Goal: Task Accomplishment & Management: Use online tool/utility

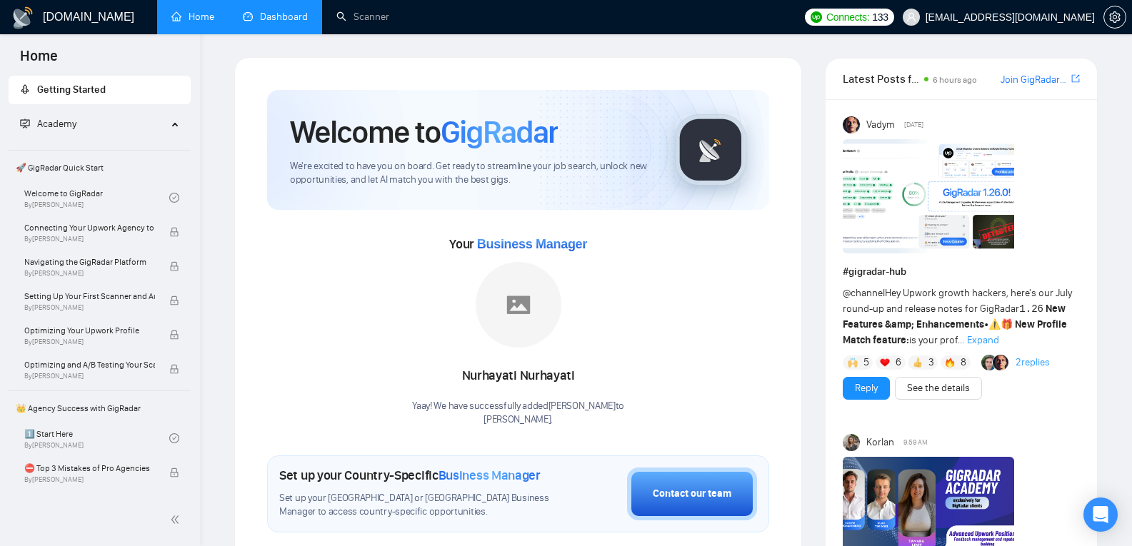
click at [286, 23] on link "Dashboard" at bounding box center [275, 17] width 65 height 12
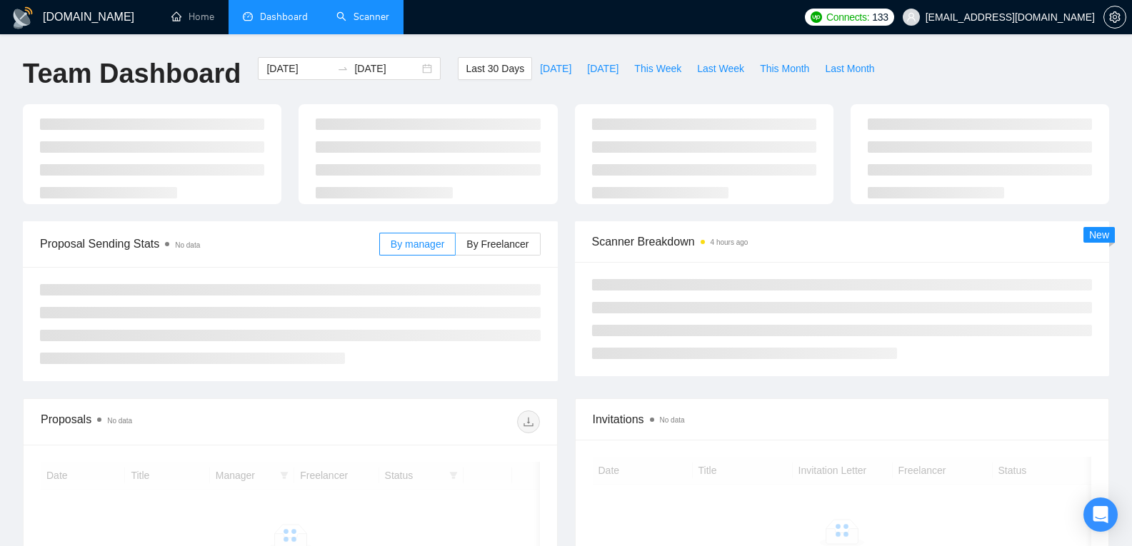
click at [381, 23] on link "Scanner" at bounding box center [362, 17] width 53 height 12
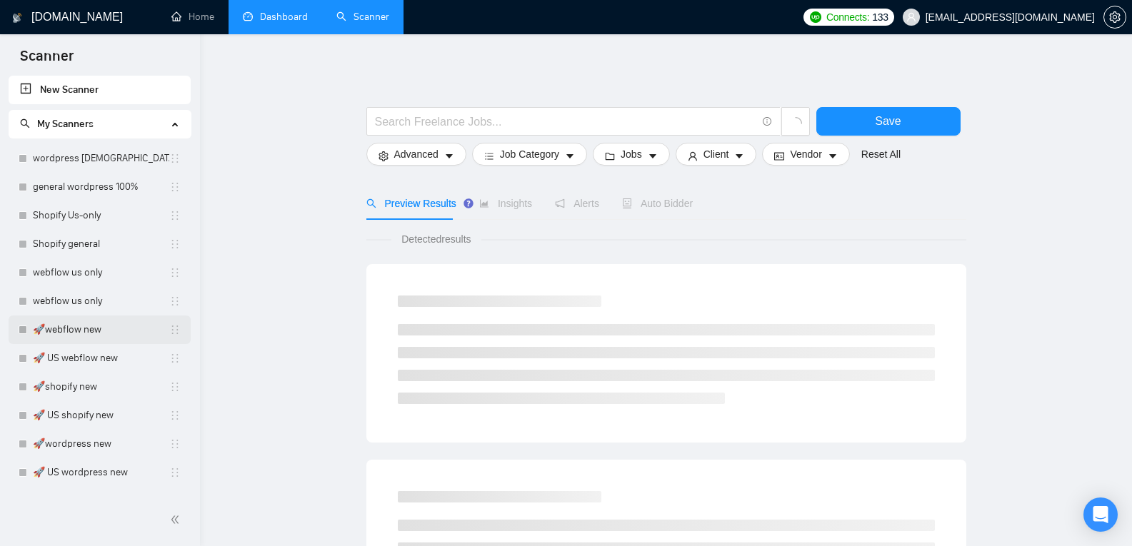
click at [129, 328] on link "🚀webflow new" at bounding box center [101, 330] width 136 height 29
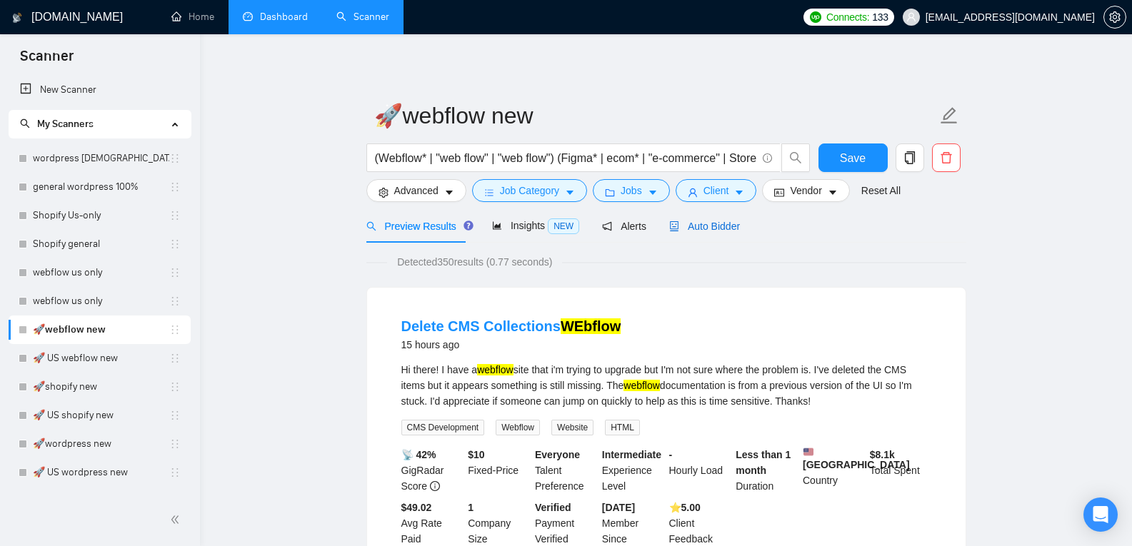
click at [711, 231] on span "Auto Bidder" at bounding box center [704, 226] width 71 height 11
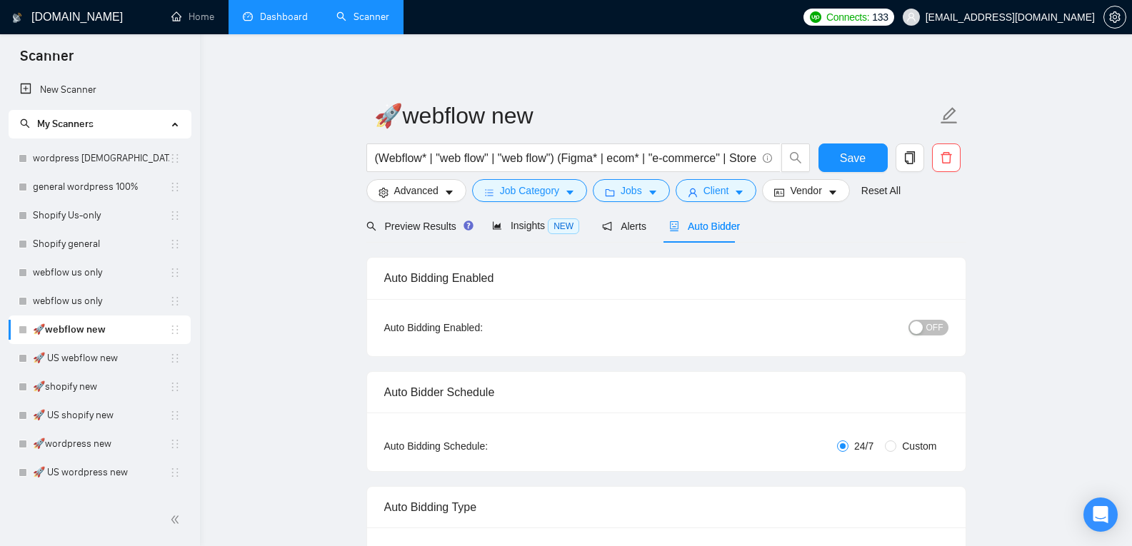
click at [923, 326] on div "button" at bounding box center [916, 327] width 13 height 13
click at [859, 162] on span "Save" at bounding box center [853, 158] width 26 height 18
click at [76, 363] on link "🚀 US webflow new" at bounding box center [101, 358] width 136 height 29
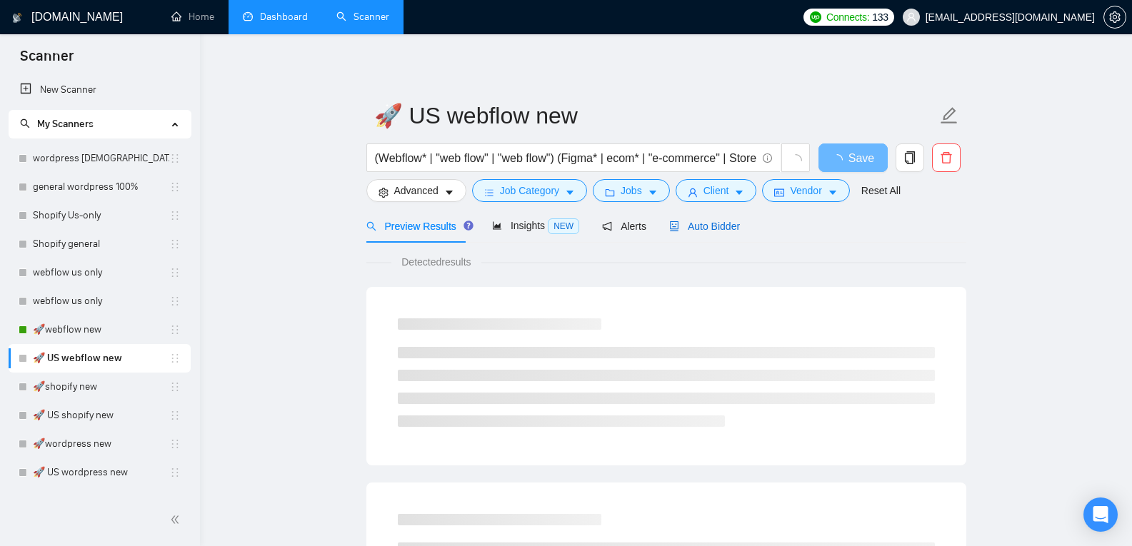
click at [714, 230] on span "Auto Bidder" at bounding box center [704, 226] width 71 height 11
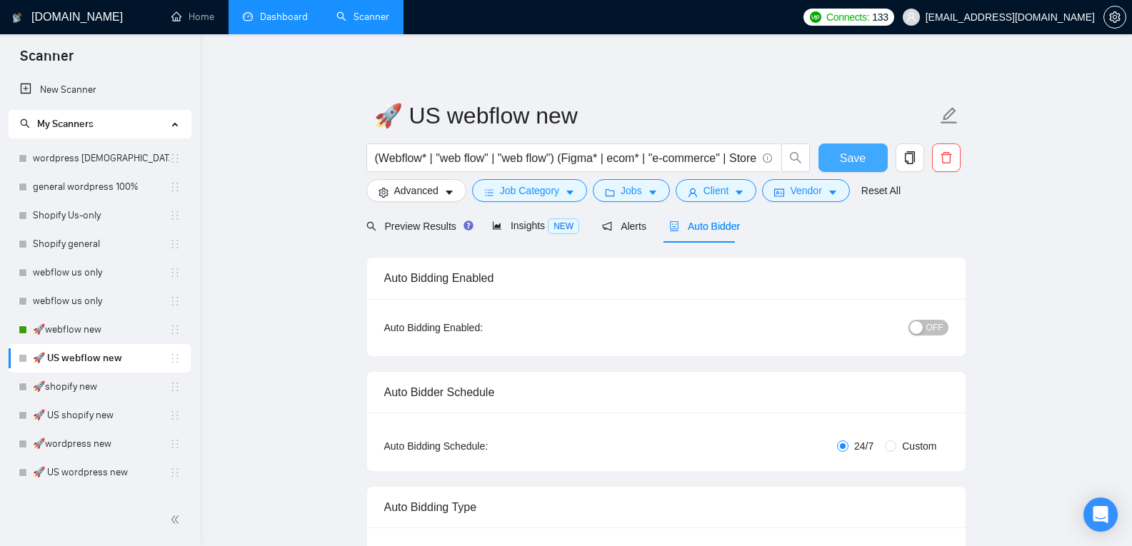
click at [866, 161] on button "Save" at bounding box center [853, 158] width 69 height 29
click at [923, 333] on div "button" at bounding box center [916, 327] width 13 height 13
click at [95, 380] on link "🚀shopify new" at bounding box center [101, 387] width 136 height 29
click at [88, 419] on link "🚀 US shopify new" at bounding box center [101, 415] width 136 height 29
click at [82, 448] on link "🚀wordpress new" at bounding box center [101, 444] width 136 height 29
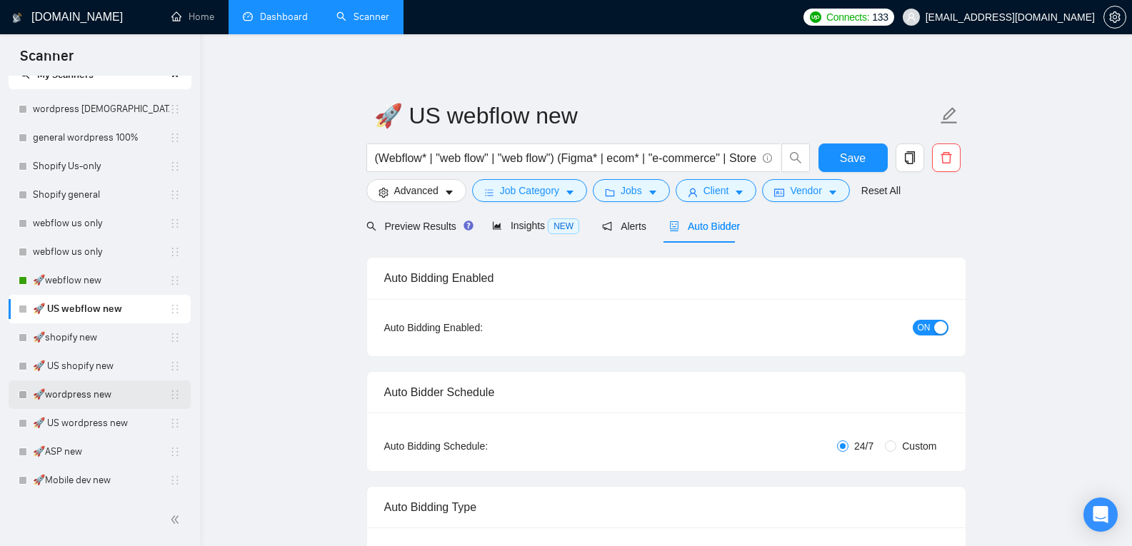
scroll to position [51, 0]
click at [85, 416] on link "🚀 US wordpress new" at bounding box center [101, 422] width 136 height 29
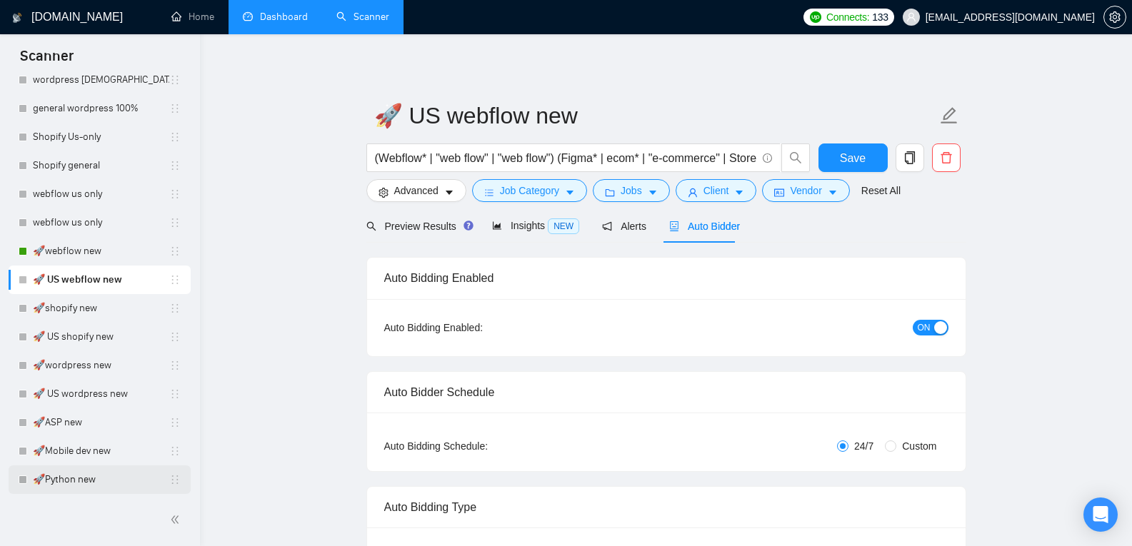
click at [93, 480] on link "🚀Python new" at bounding box center [101, 480] width 136 height 29
click at [858, 155] on span "Save" at bounding box center [853, 158] width 26 height 18
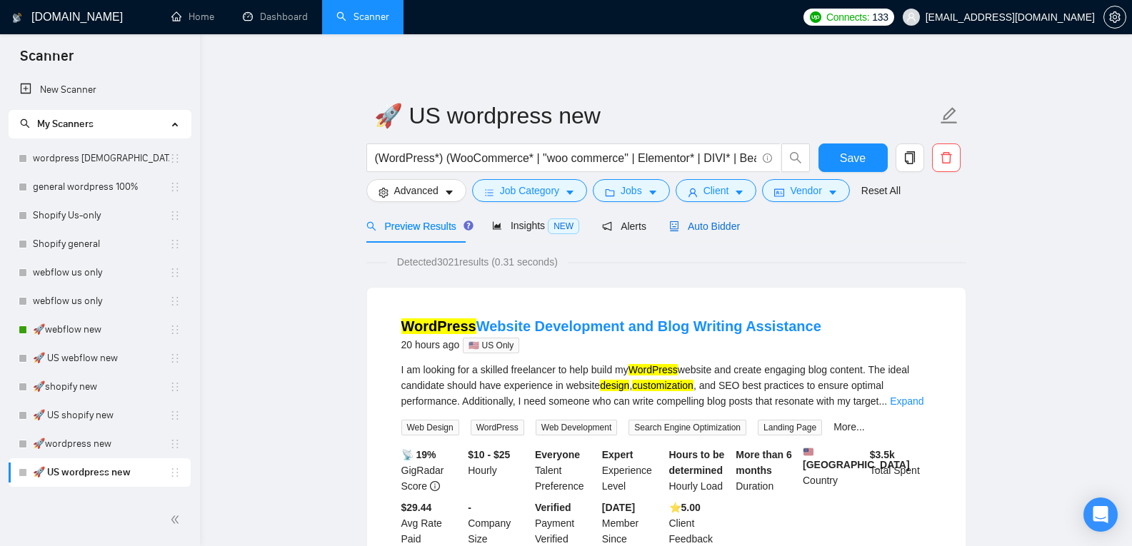
click at [704, 231] on span "Auto Bidder" at bounding box center [704, 226] width 71 height 11
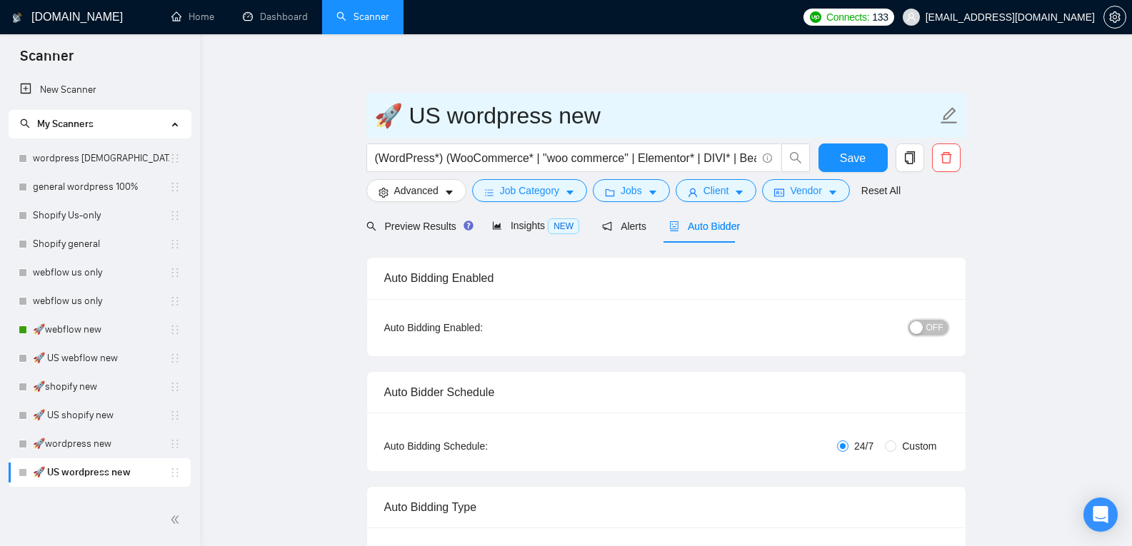
click at [922, 321] on div "button" at bounding box center [916, 327] width 13 height 13
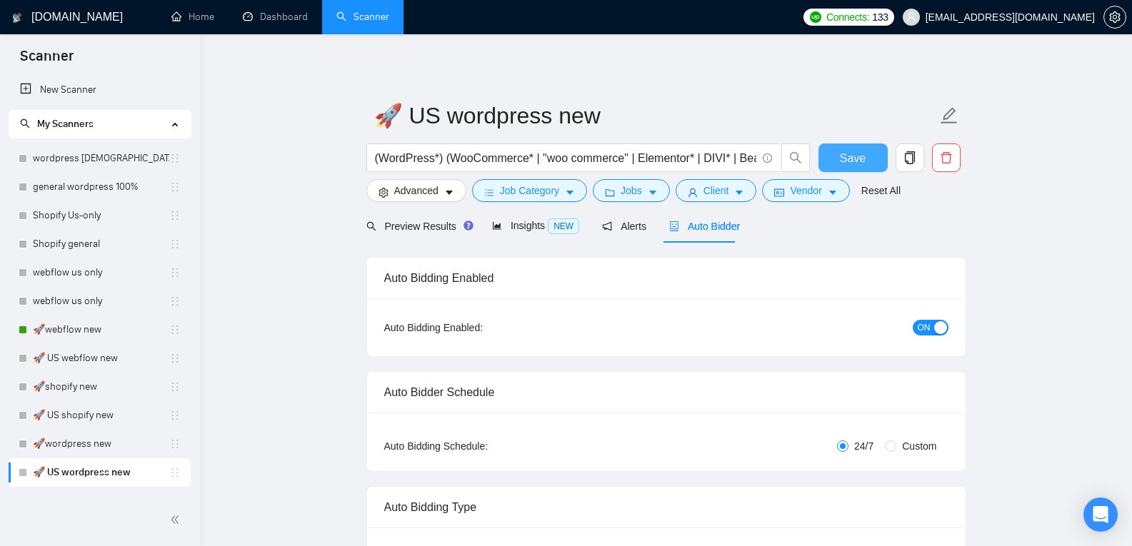
click at [838, 150] on button "Save" at bounding box center [853, 158] width 69 height 29
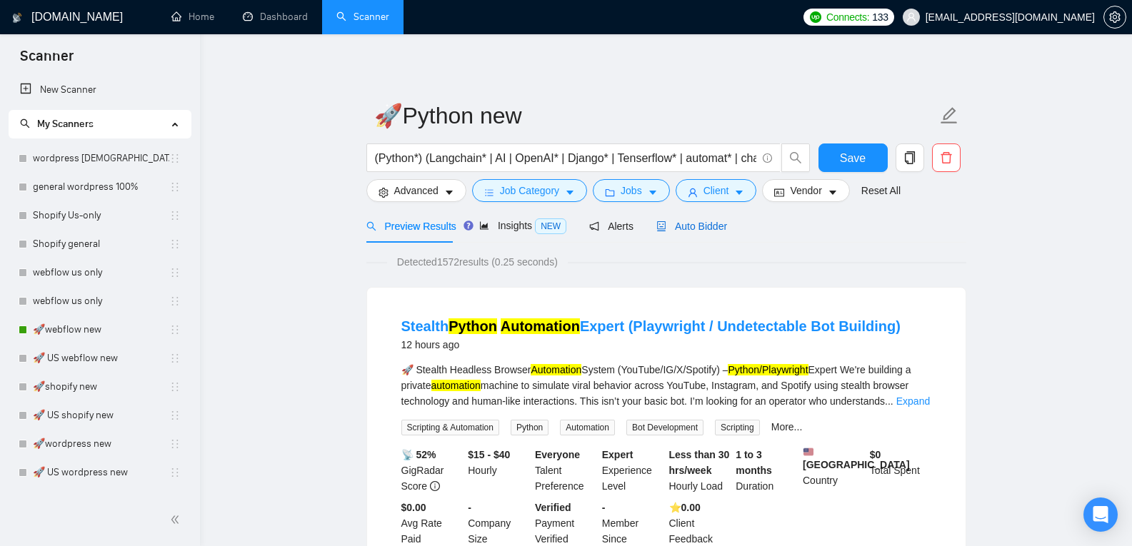
click at [704, 231] on span "Auto Bidder" at bounding box center [691, 226] width 71 height 11
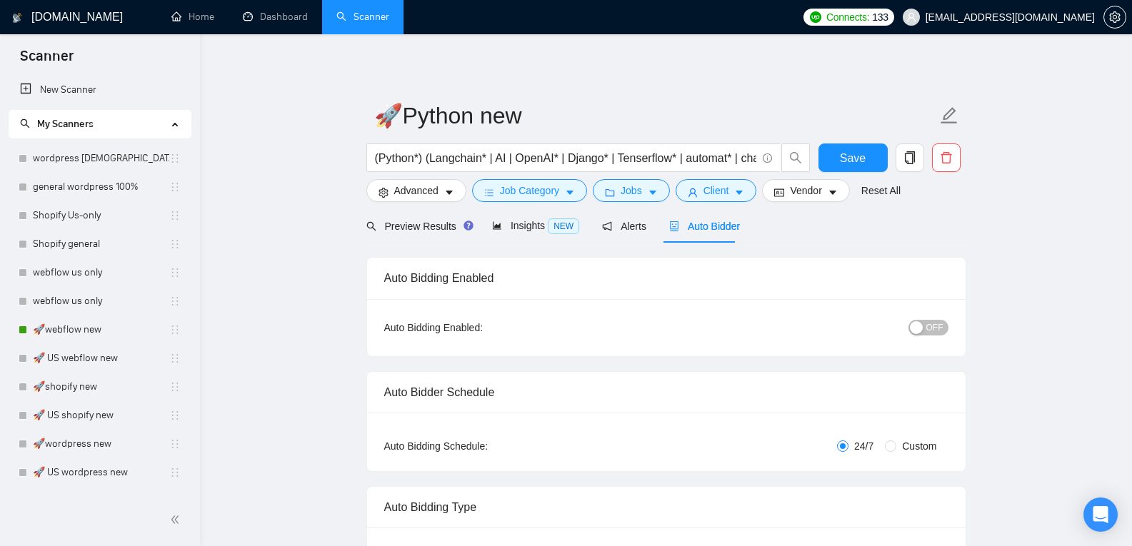
click at [928, 330] on span "OFF" at bounding box center [934, 328] width 17 height 16
click at [856, 159] on span "Save" at bounding box center [853, 158] width 26 height 18
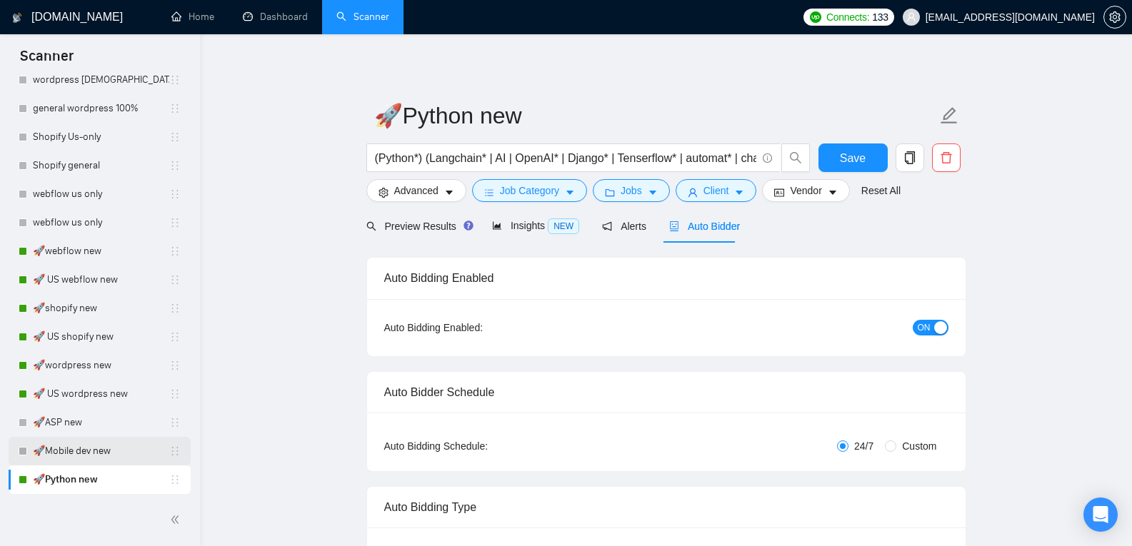
click at [63, 458] on link "🚀Mobile dev new" at bounding box center [101, 451] width 136 height 29
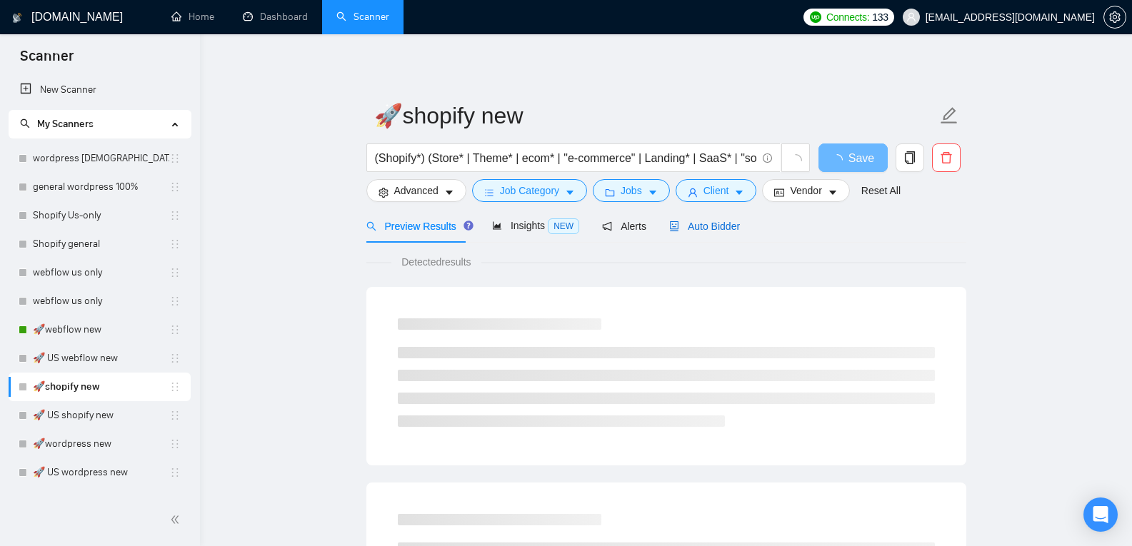
click at [689, 225] on span "Auto Bidder" at bounding box center [704, 226] width 71 height 11
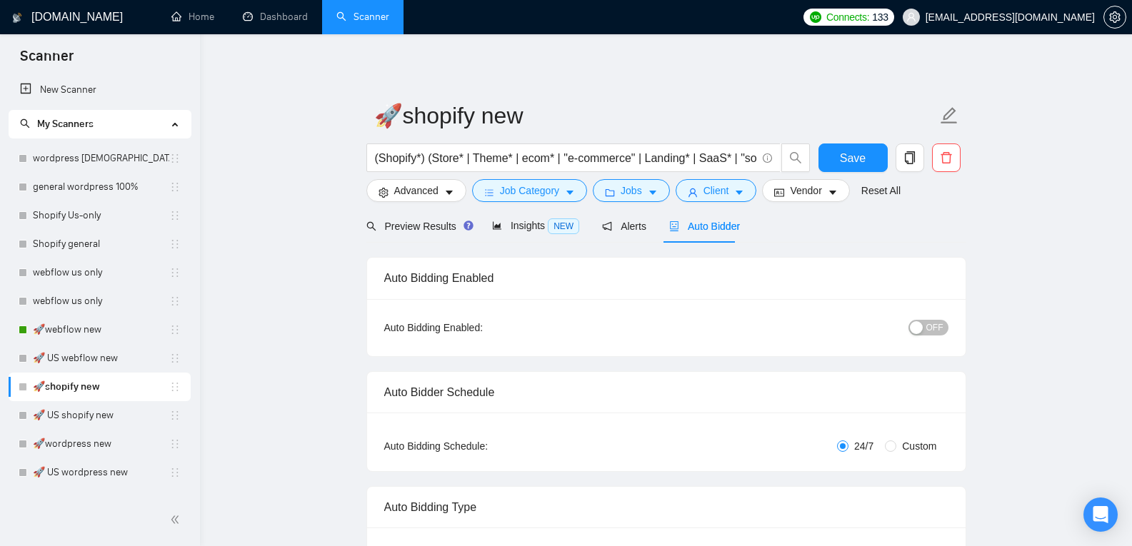
click at [927, 324] on button "OFF" at bounding box center [929, 328] width 40 height 16
click at [844, 167] on button "Save" at bounding box center [853, 158] width 69 height 29
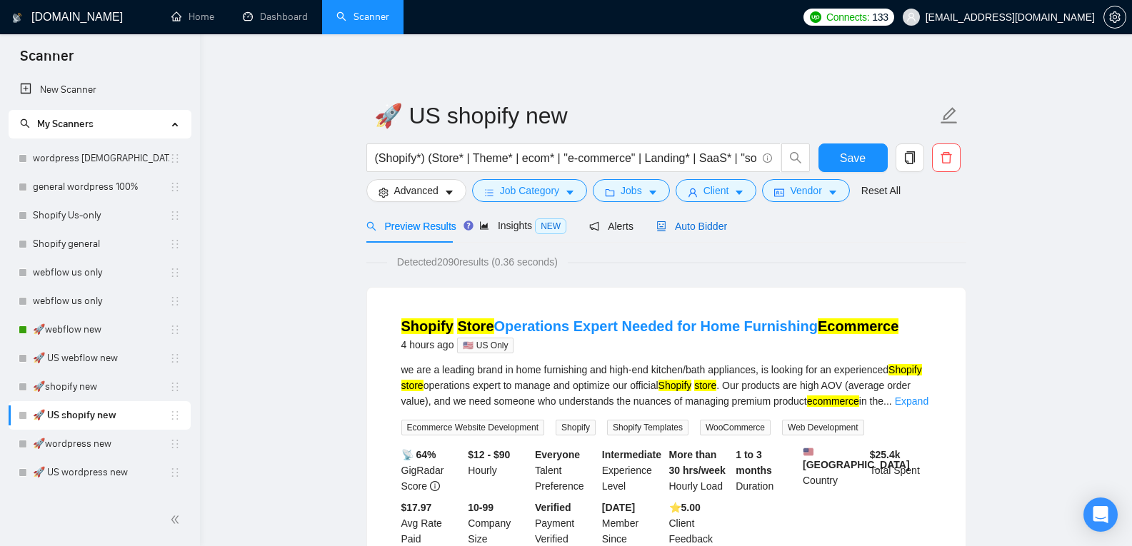
click at [706, 229] on span "Auto Bidder" at bounding box center [691, 226] width 71 height 11
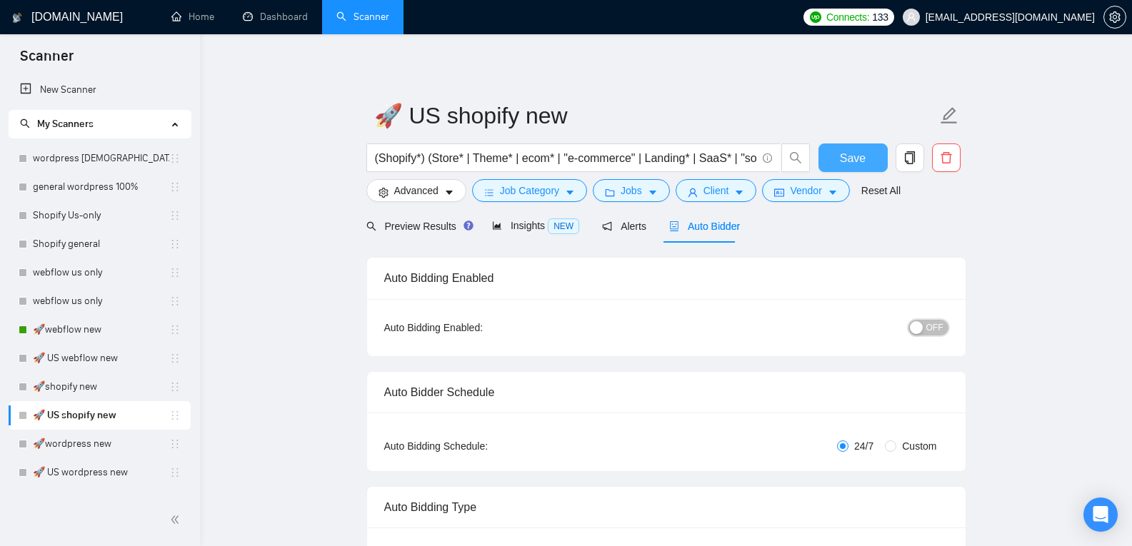
click at [921, 326] on div "button" at bounding box center [916, 327] width 13 height 13
click at [849, 155] on span "Save" at bounding box center [853, 158] width 26 height 18
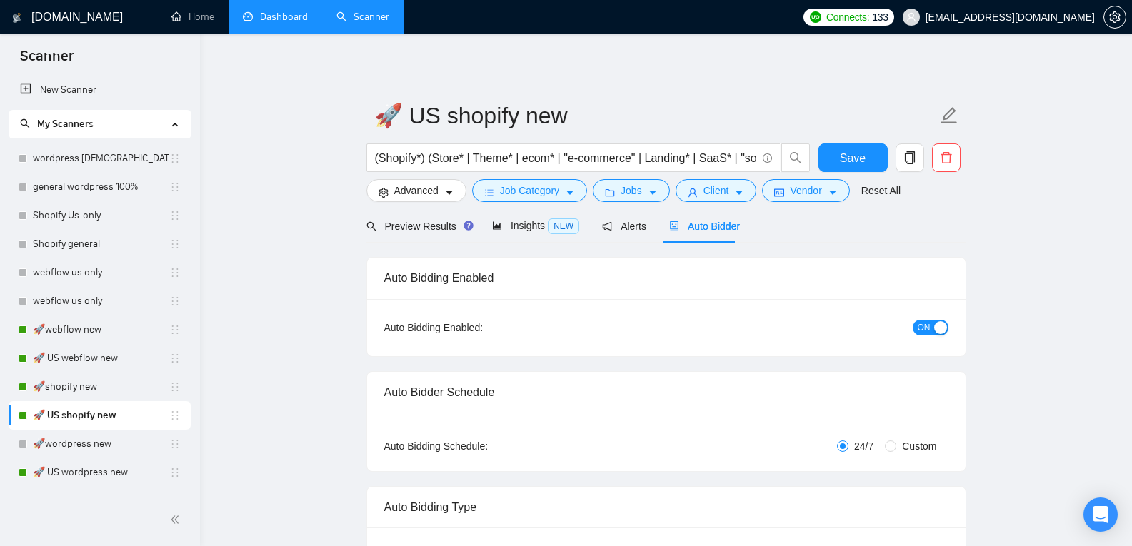
click at [289, 23] on link "Dashboard" at bounding box center [275, 17] width 65 height 12
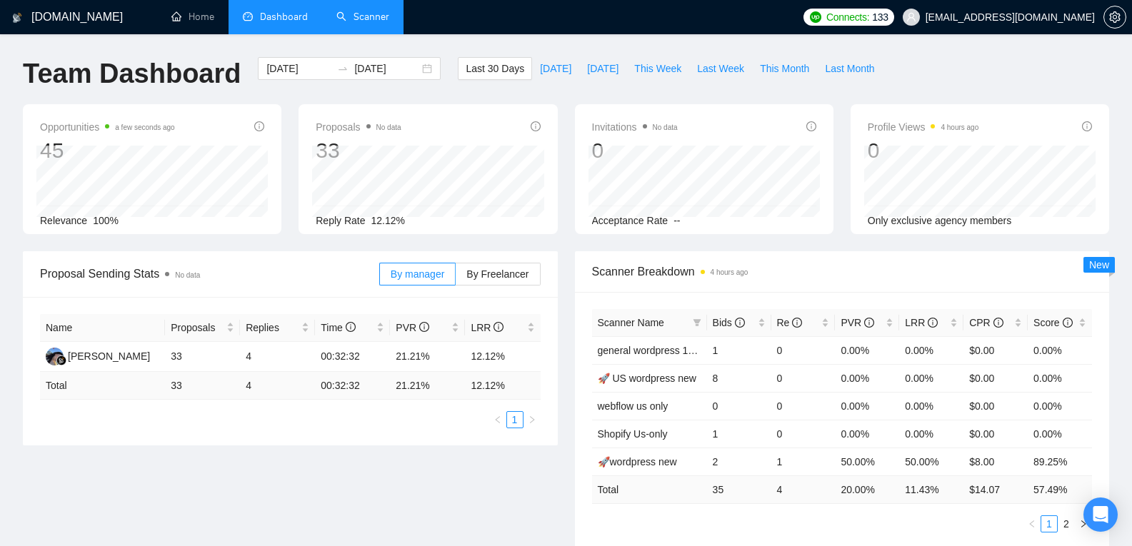
click at [386, 23] on link "Scanner" at bounding box center [362, 17] width 53 height 12
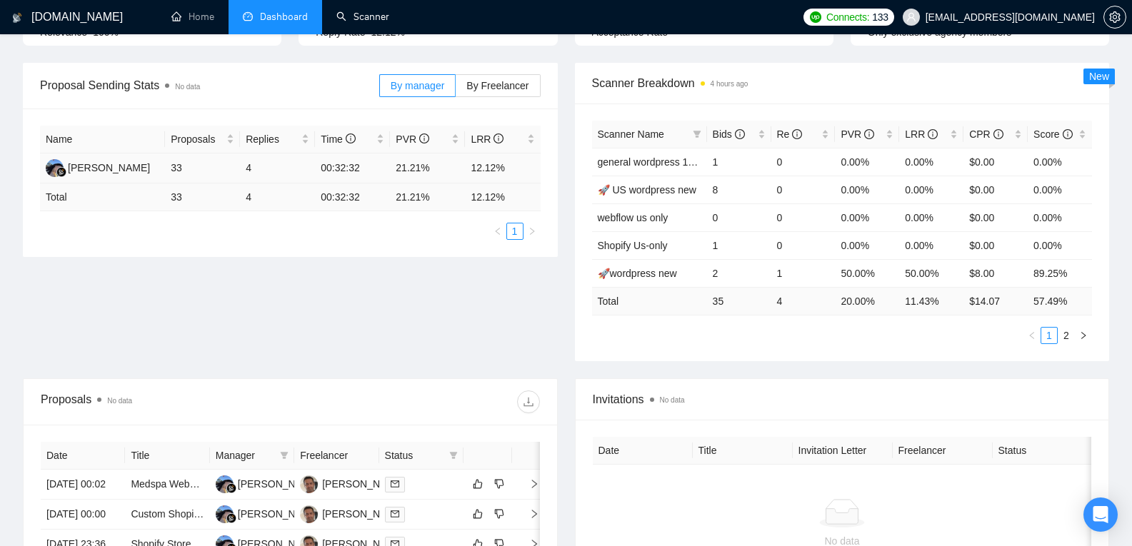
scroll to position [64, 0]
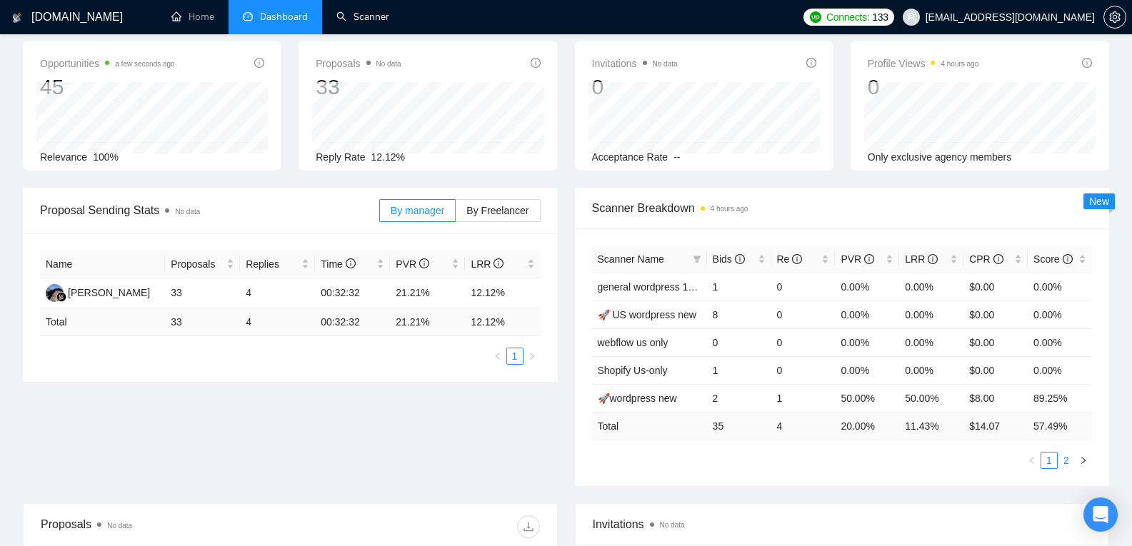
click at [1069, 463] on link "2" at bounding box center [1067, 461] width 16 height 16
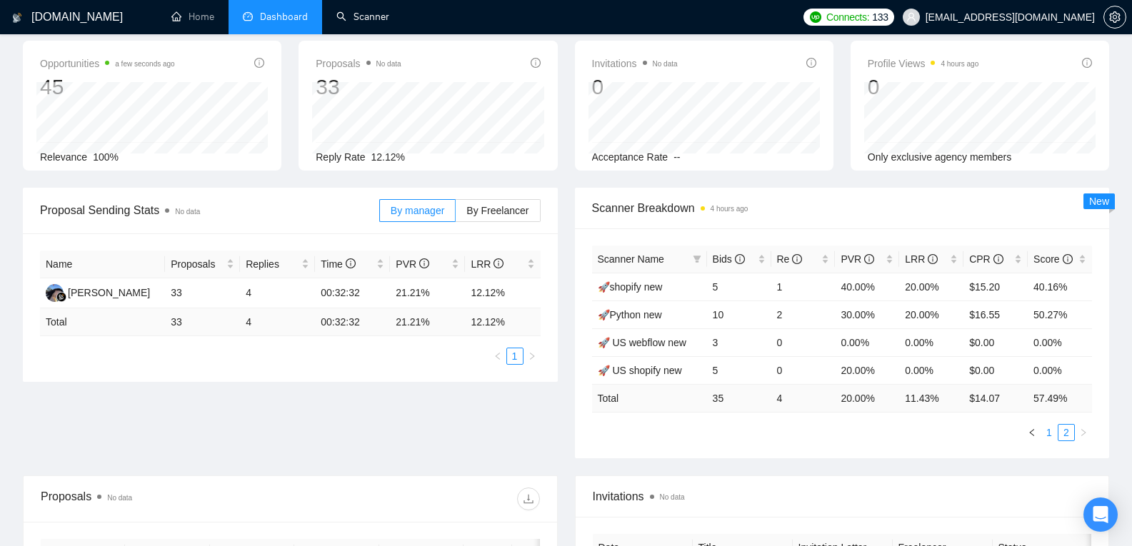
click at [1050, 434] on link "1" at bounding box center [1049, 433] width 16 height 16
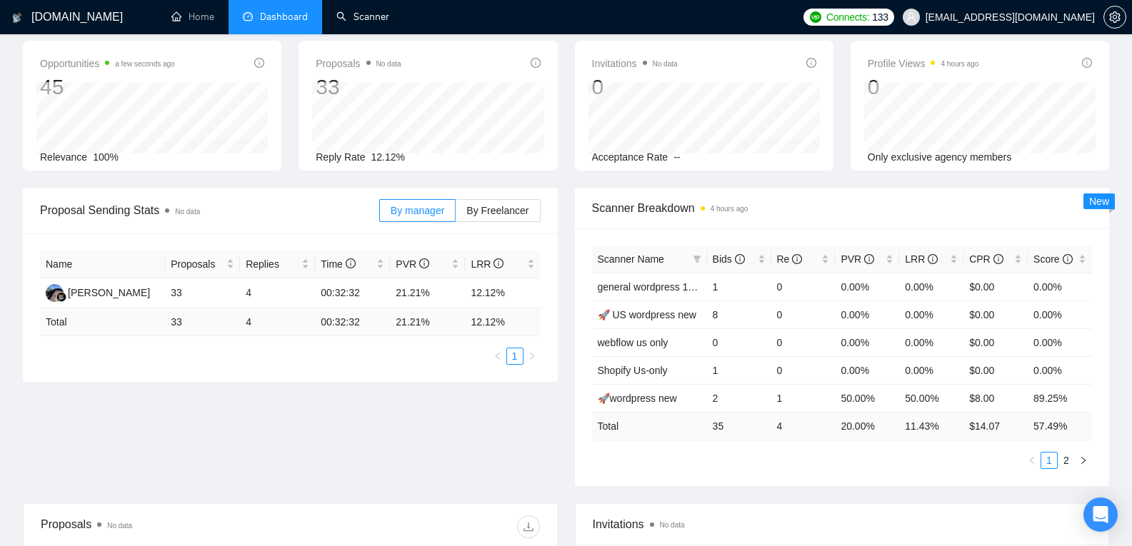
click at [441, 459] on div "Proposal Sending Stats No data By manager By Freelancer Name Proposals Replies …" at bounding box center [566, 346] width 1104 height 316
click at [1066, 461] on link "2" at bounding box center [1067, 461] width 16 height 16
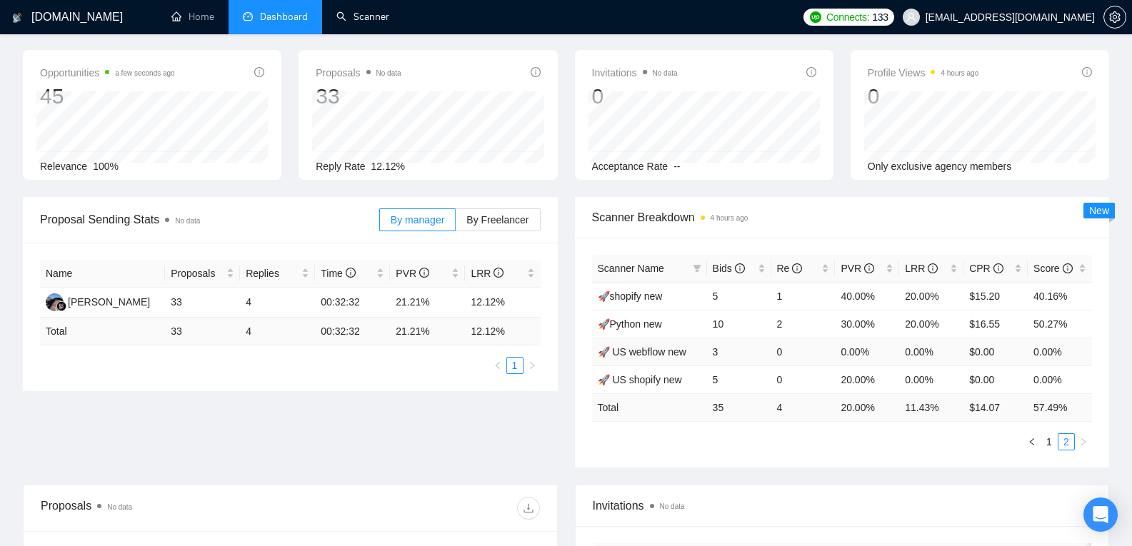
scroll to position [0, 0]
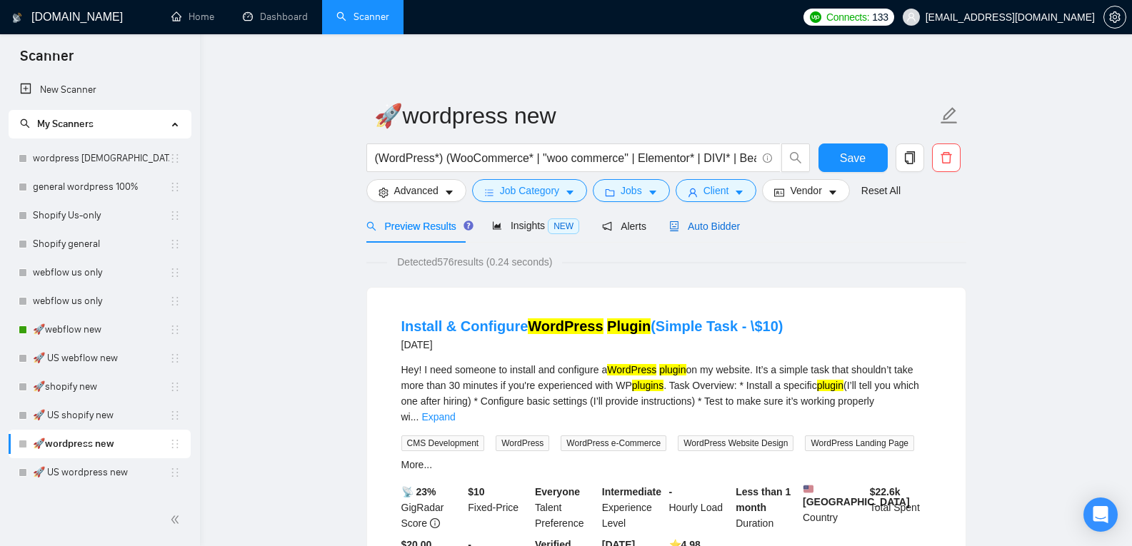
click at [704, 231] on span "Auto Bidder" at bounding box center [704, 226] width 71 height 11
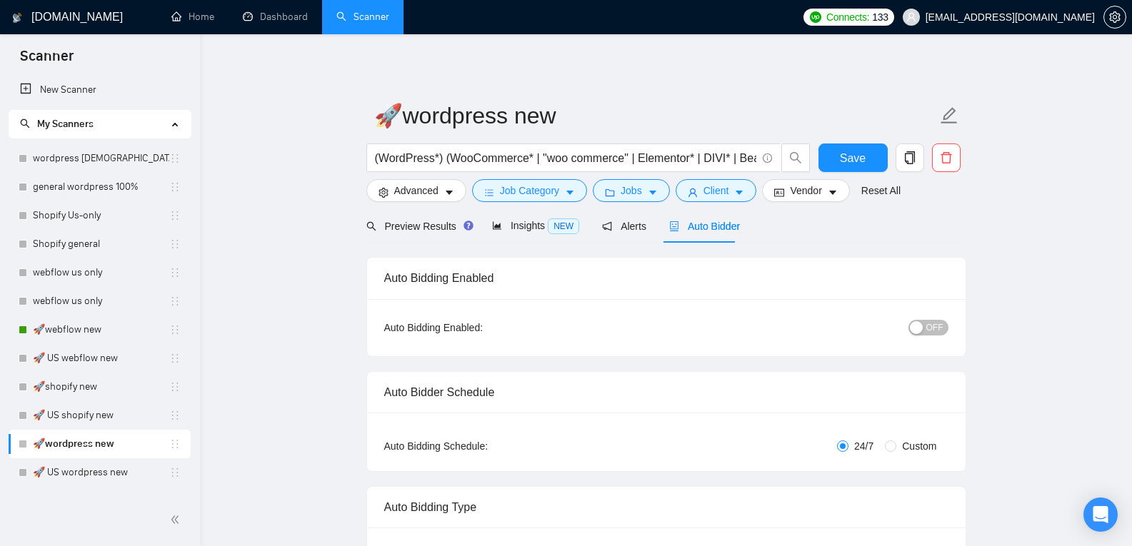
click at [921, 321] on div "button" at bounding box center [916, 327] width 13 height 13
click at [844, 149] on span "Save" at bounding box center [853, 158] width 26 height 18
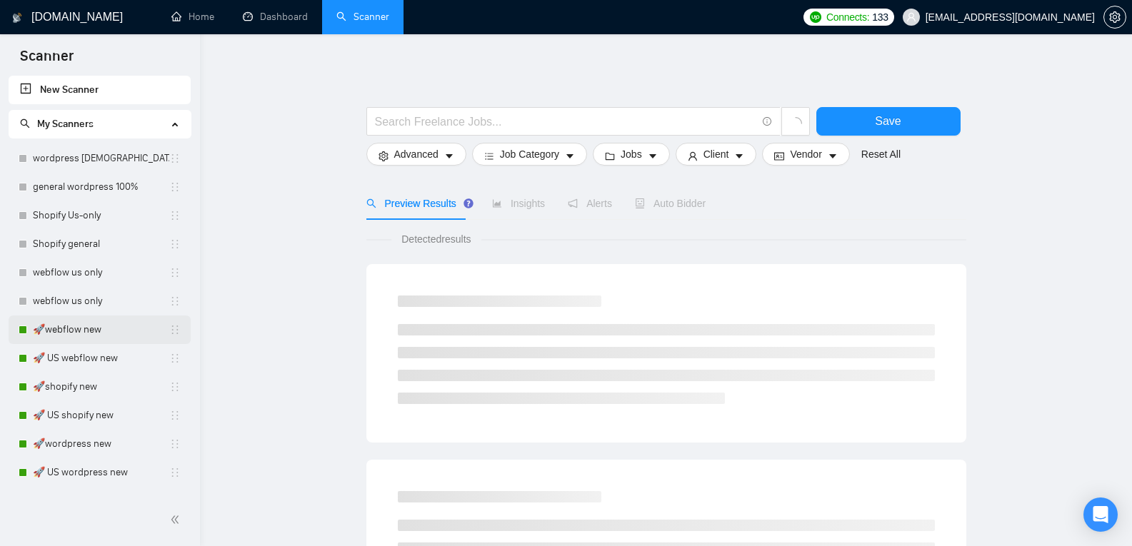
scroll to position [79, 0]
